Goal: Information Seeking & Learning: Stay updated

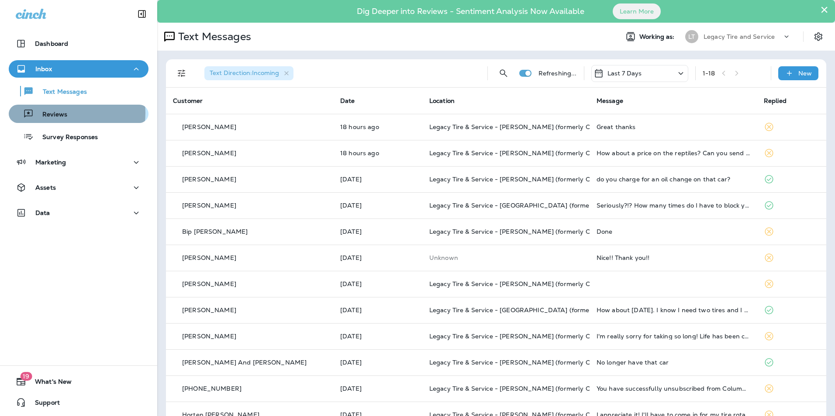
click at [67, 113] on div "Reviews" at bounding box center [78, 113] width 133 height 13
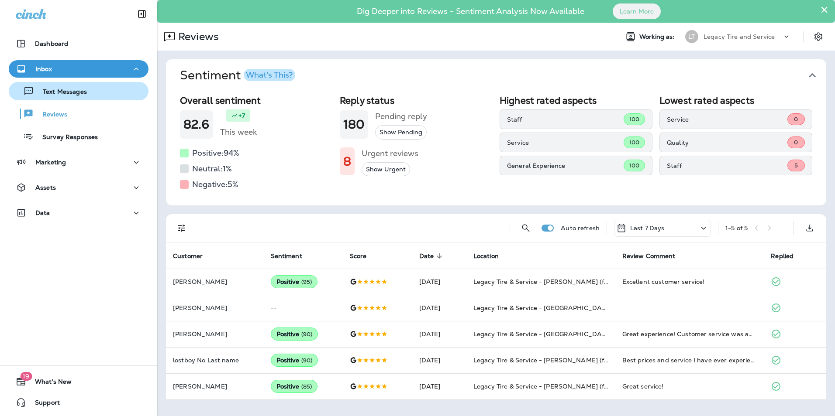
click at [66, 98] on button "Text Messages" at bounding box center [79, 91] width 140 height 18
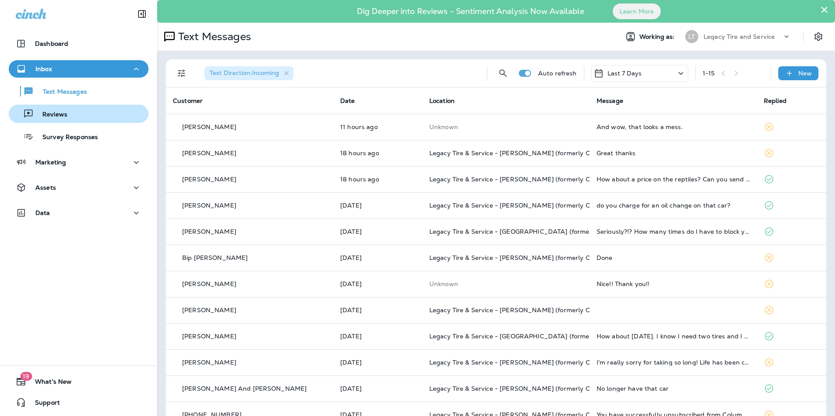
click at [83, 114] on div "Reviews" at bounding box center [78, 113] width 133 height 13
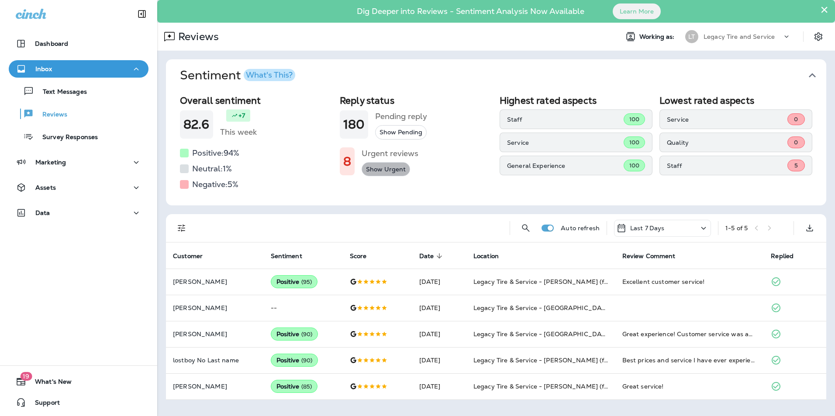
click at [389, 169] on button "Show Urgent" at bounding box center [385, 169] width 48 height 14
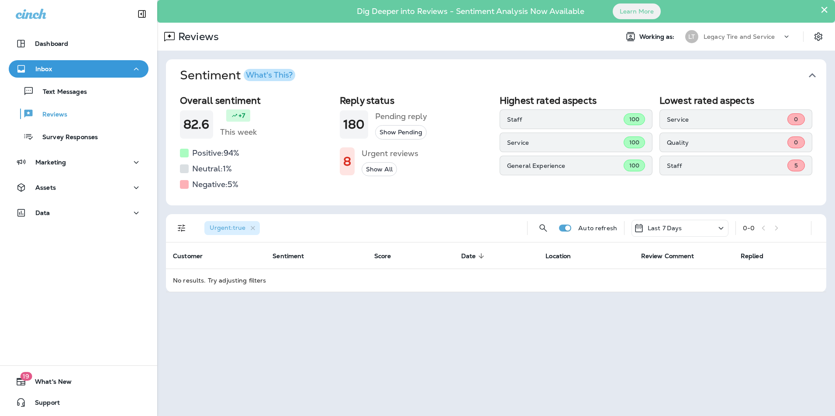
click at [389, 169] on button "Show All" at bounding box center [378, 169] width 35 height 14
